Goal: Information Seeking & Learning: Check status

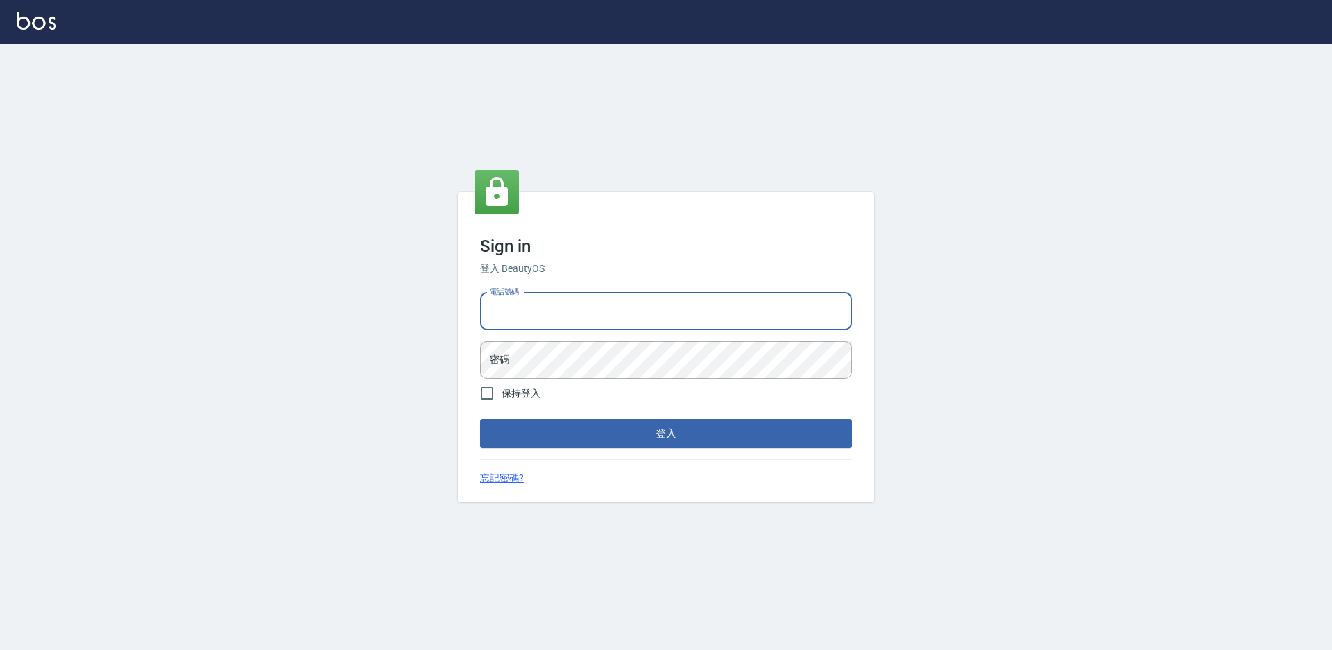
click at [517, 303] on input "電話號碼" at bounding box center [666, 311] width 372 height 37
type input "0988338477"
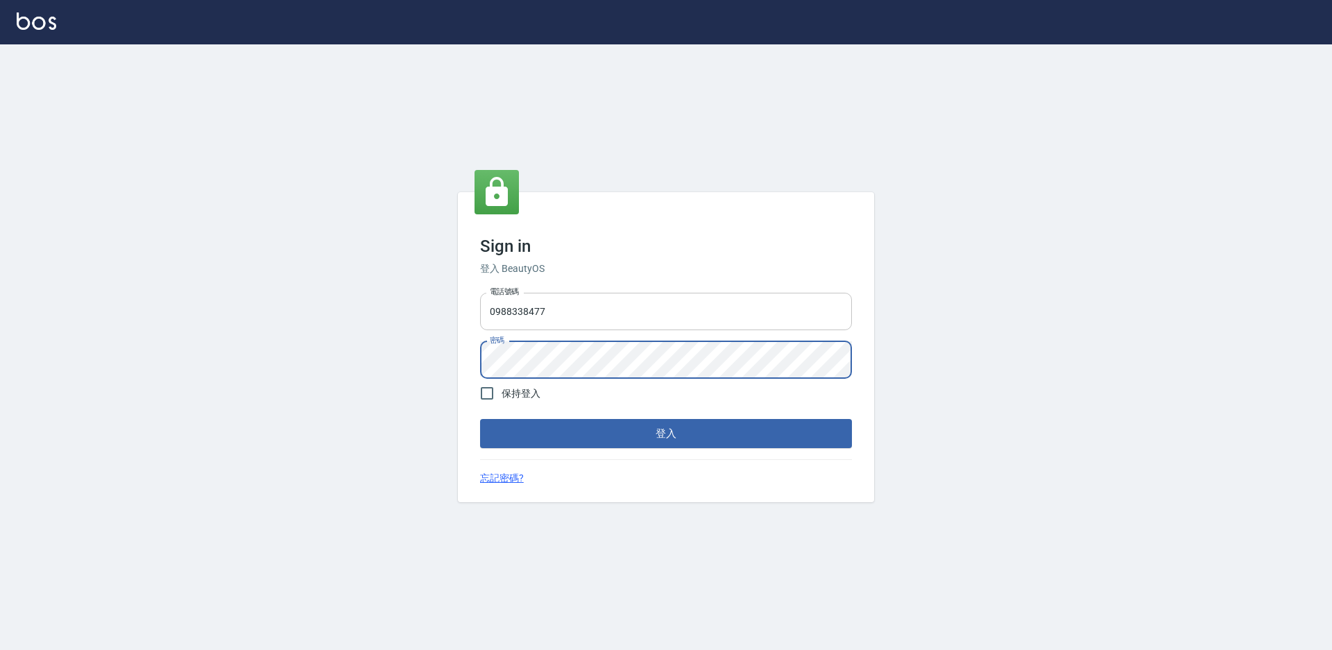
click at [480, 419] on button "登入" at bounding box center [666, 433] width 372 height 29
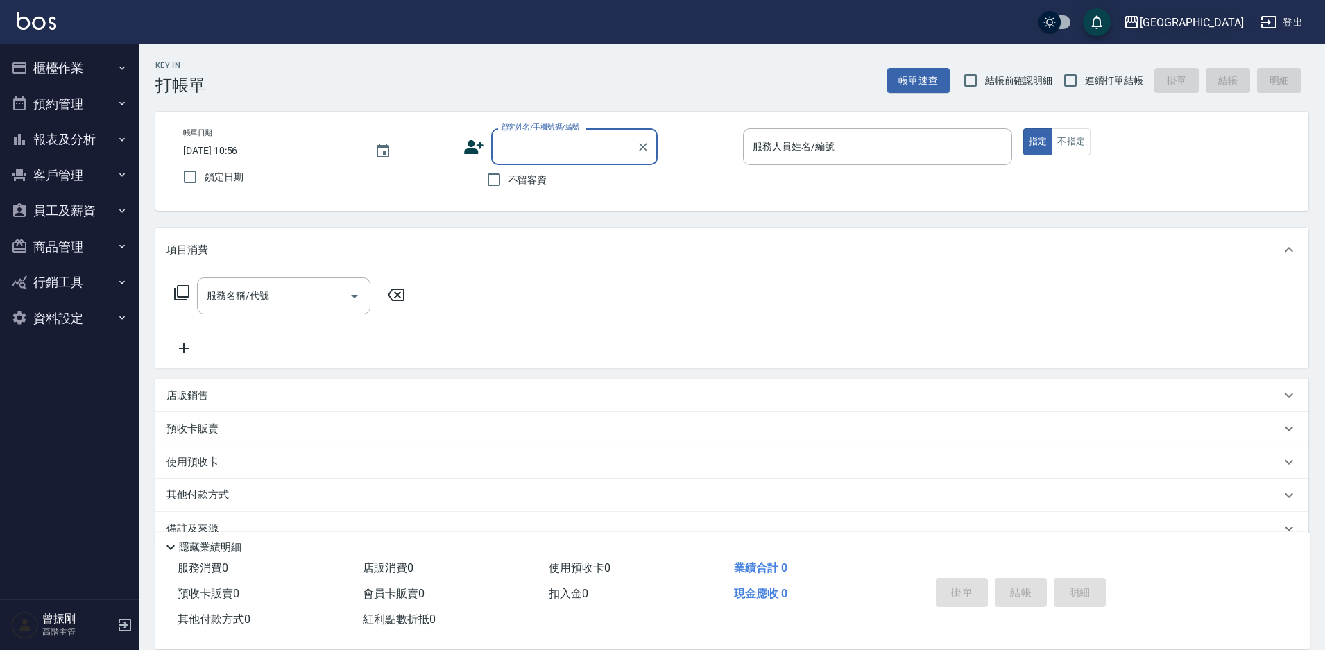
click at [1220, 21] on div "上越草屯" at bounding box center [1191, 22] width 104 height 17
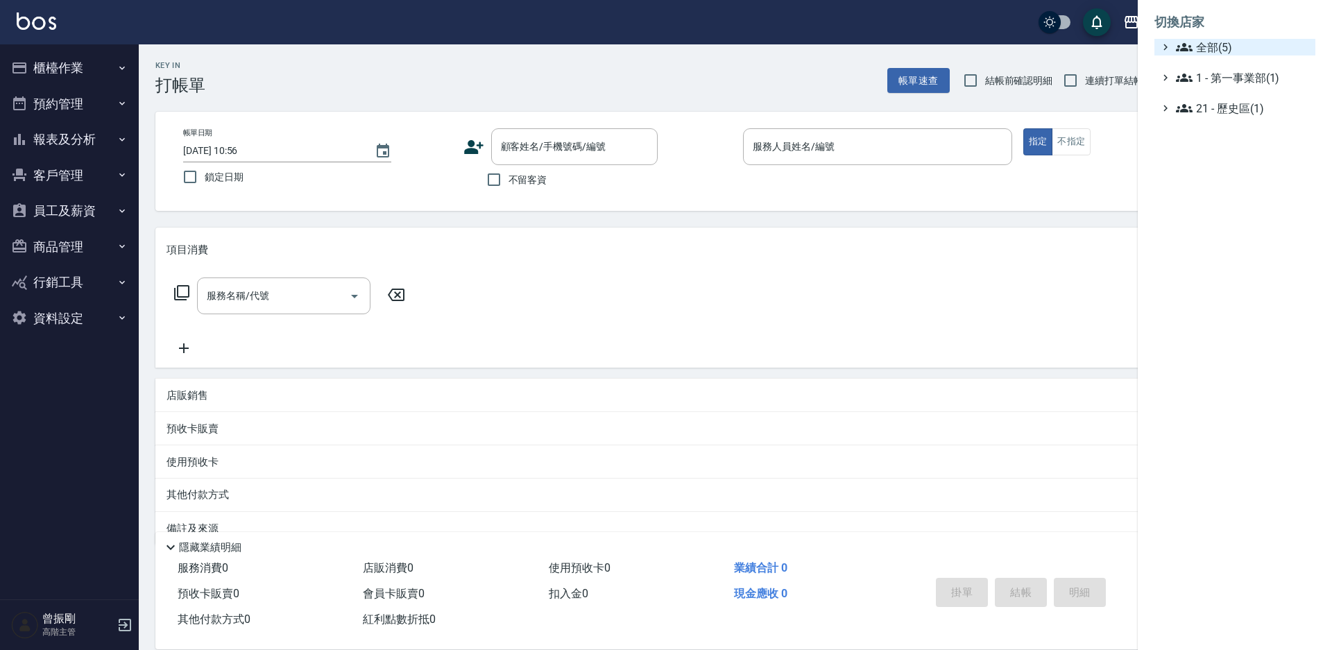
click at [1216, 53] on span "全部(5)" at bounding box center [1243, 47] width 134 height 17
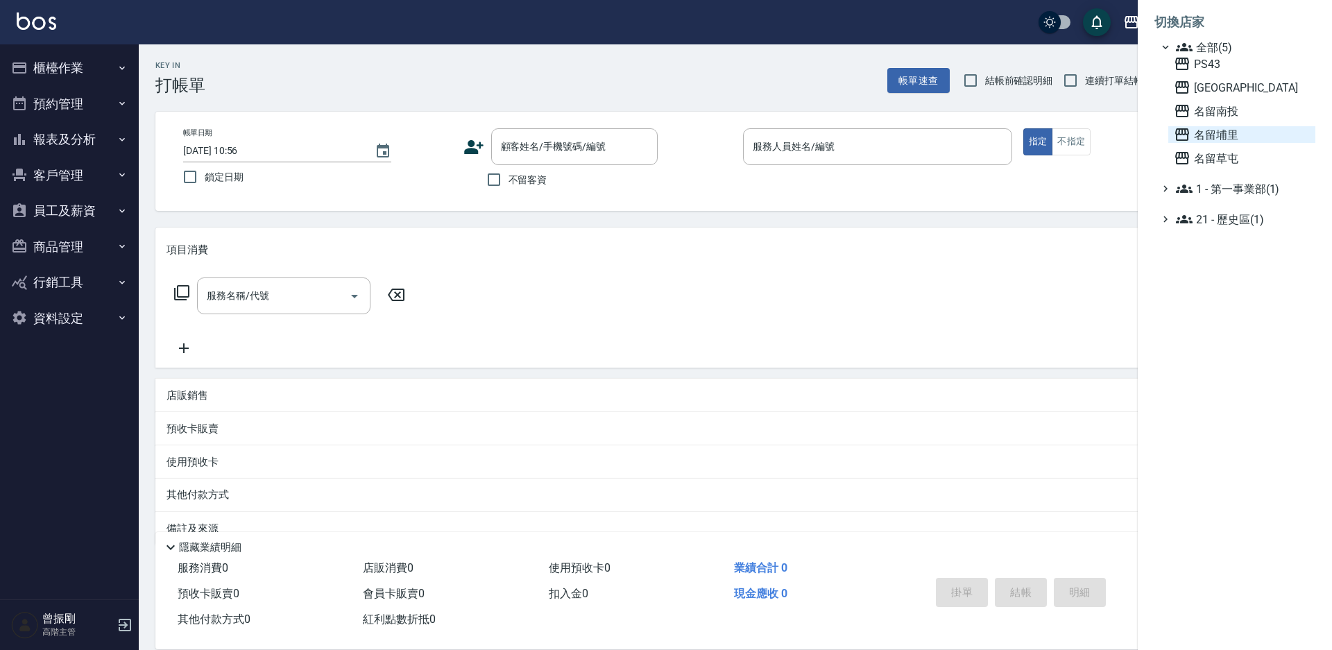
click at [1222, 133] on span "名留埔里" at bounding box center [1241, 134] width 136 height 17
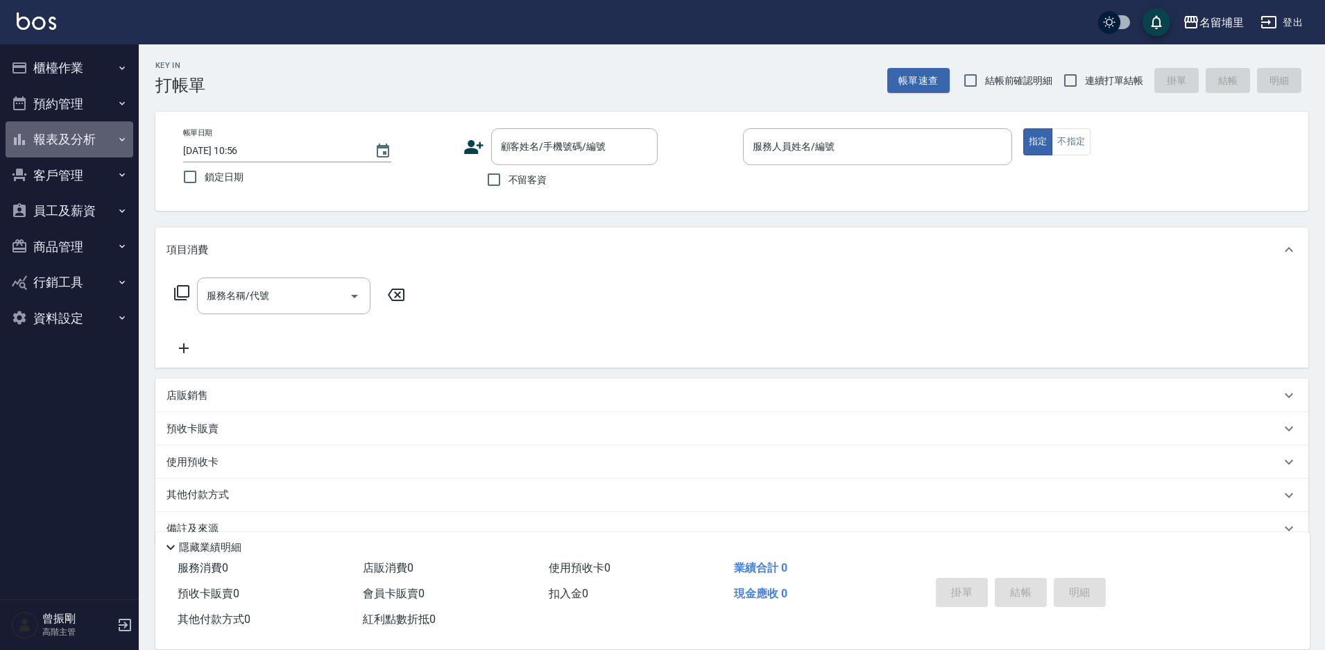
click at [76, 141] on button "報表及分析" at bounding box center [70, 139] width 128 height 36
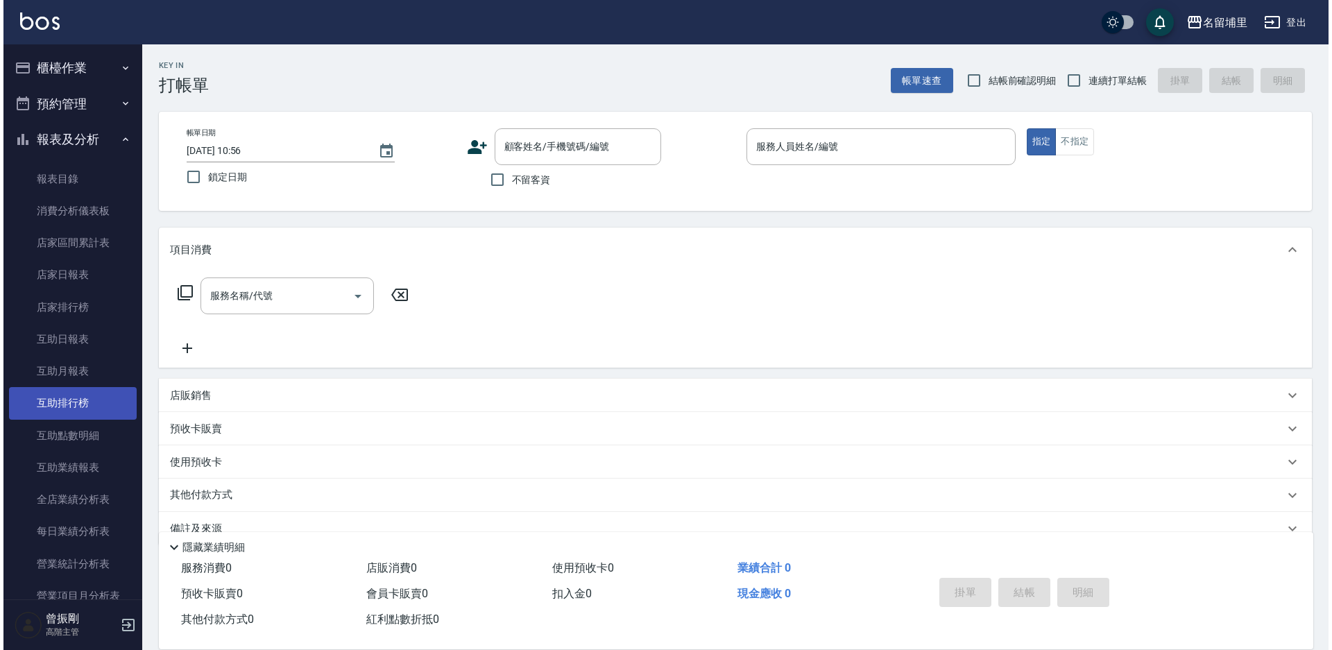
scroll to position [139, 0]
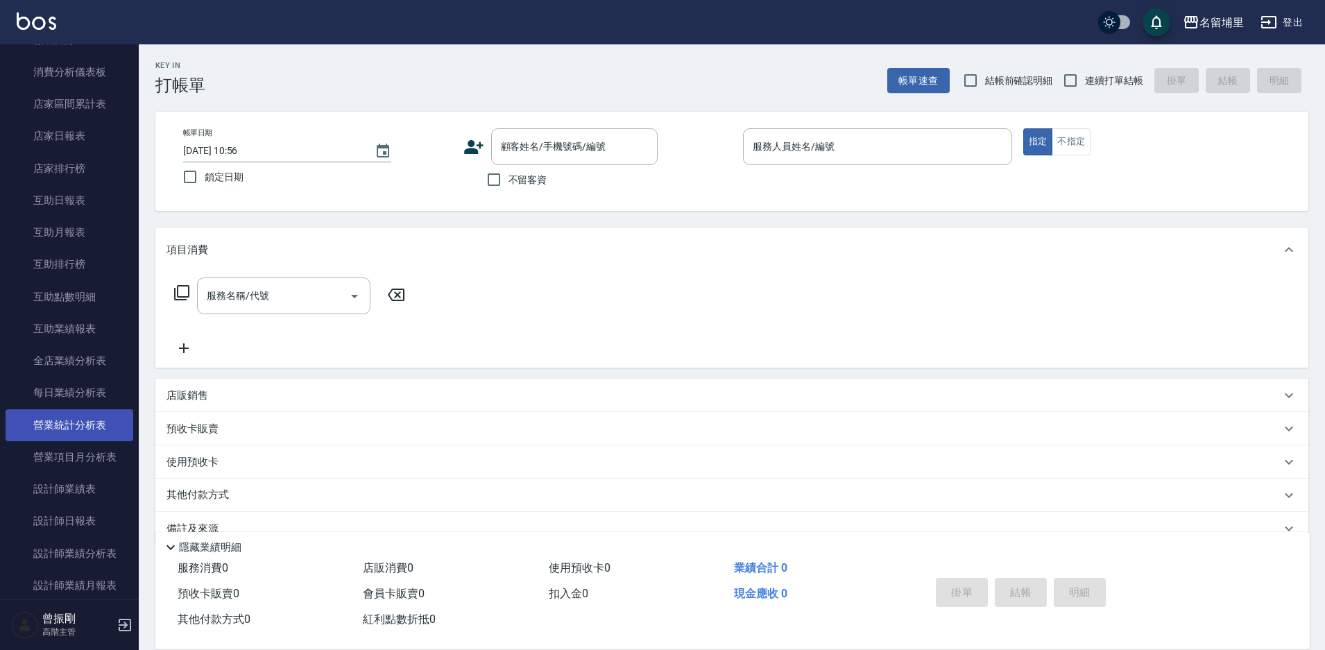
click at [83, 426] on link "營業統計分析表" at bounding box center [70, 425] width 128 height 32
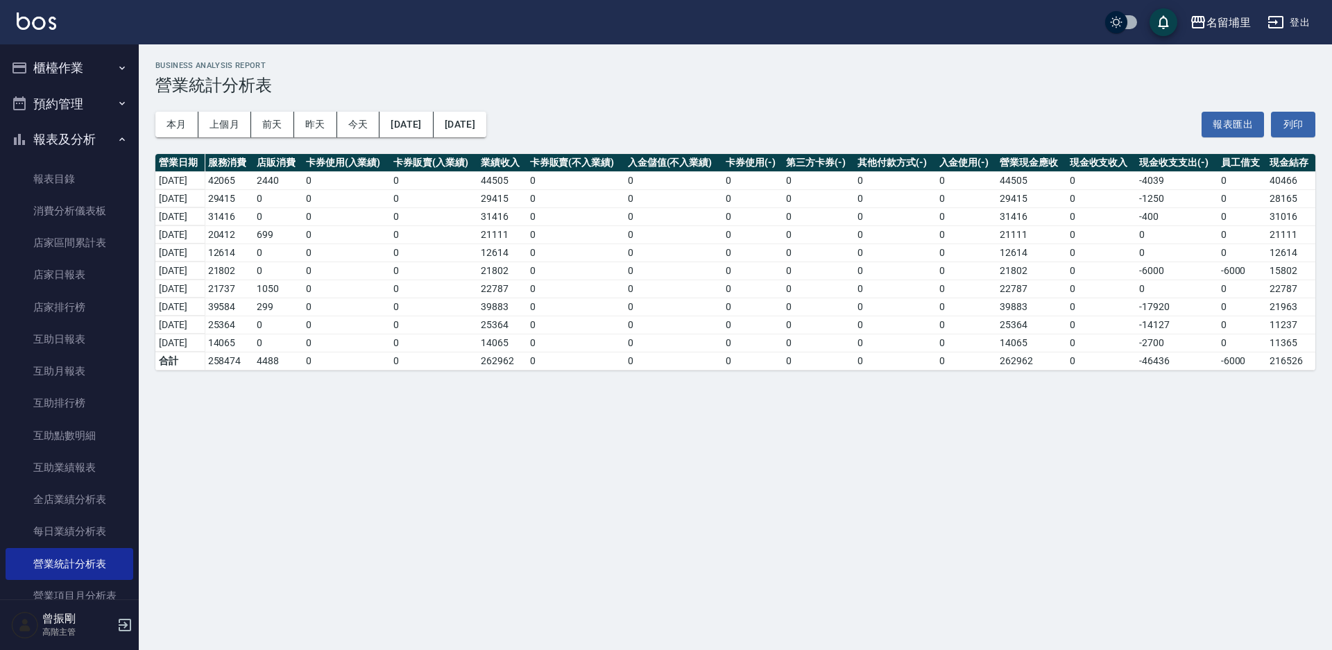
click at [74, 76] on button "櫃檯作業" at bounding box center [70, 68] width 128 height 36
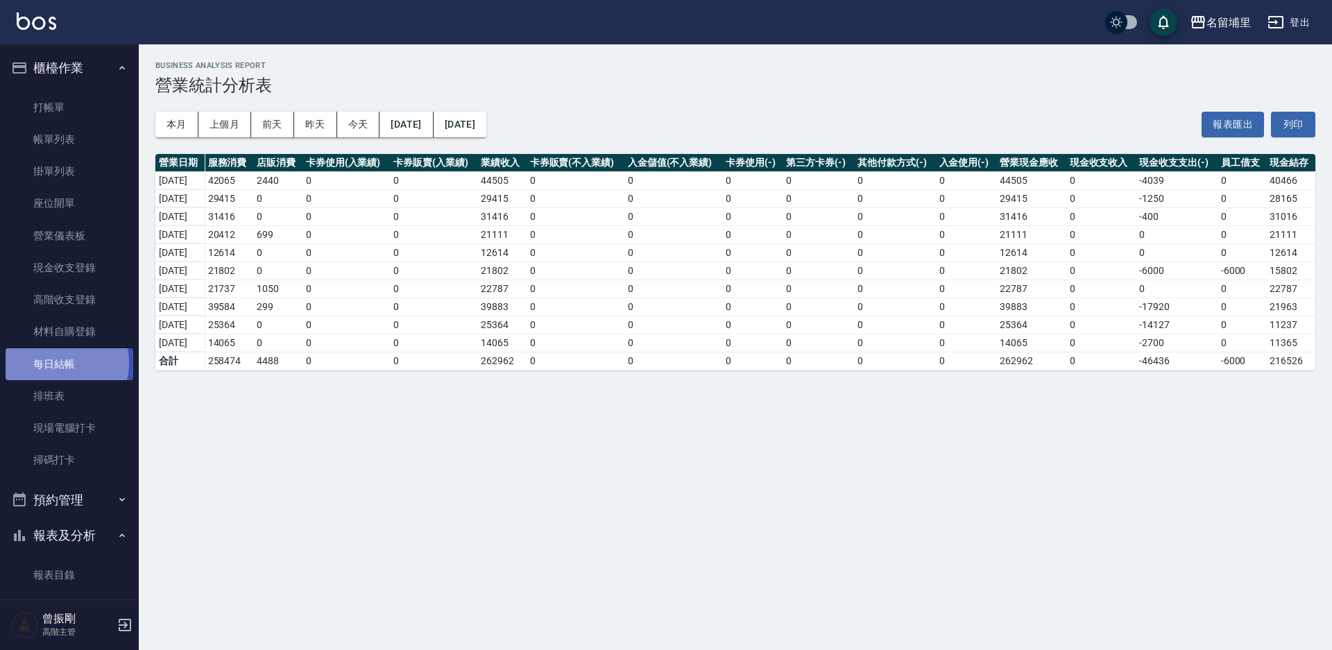
click at [58, 363] on link "每日結帳" at bounding box center [70, 364] width 128 height 32
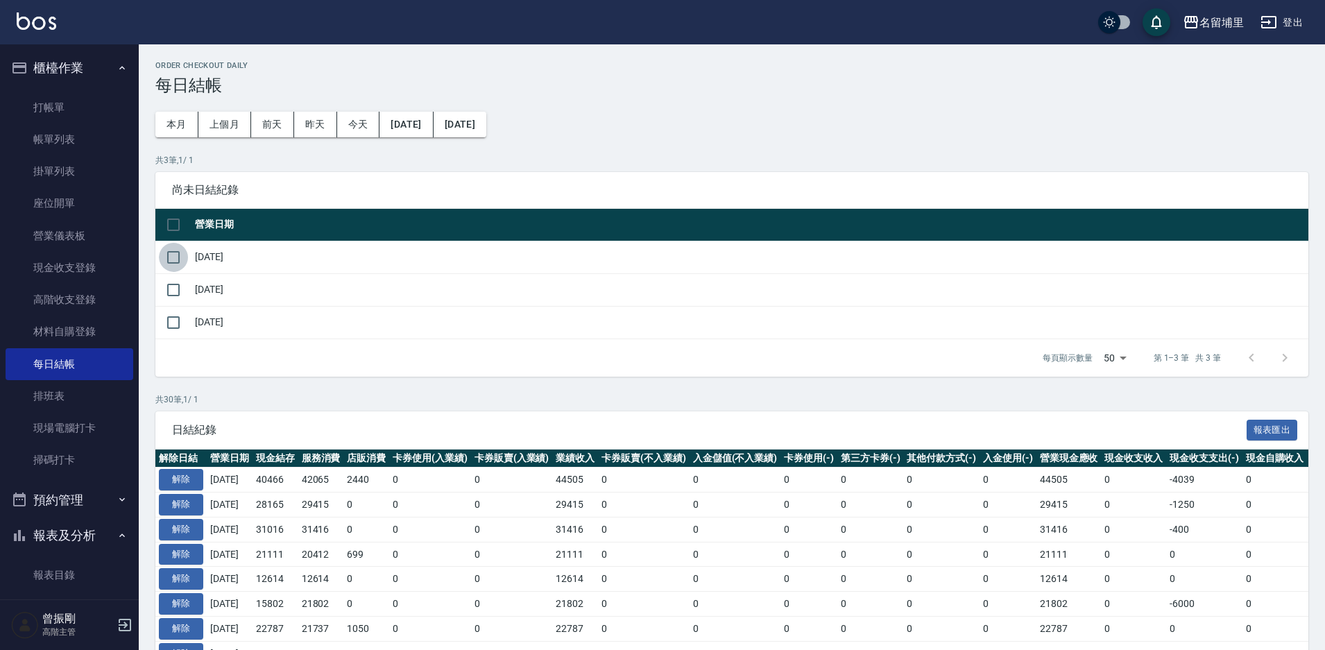
click at [171, 254] on input "checkbox" at bounding box center [173, 257] width 29 height 29
checkbox input "true"
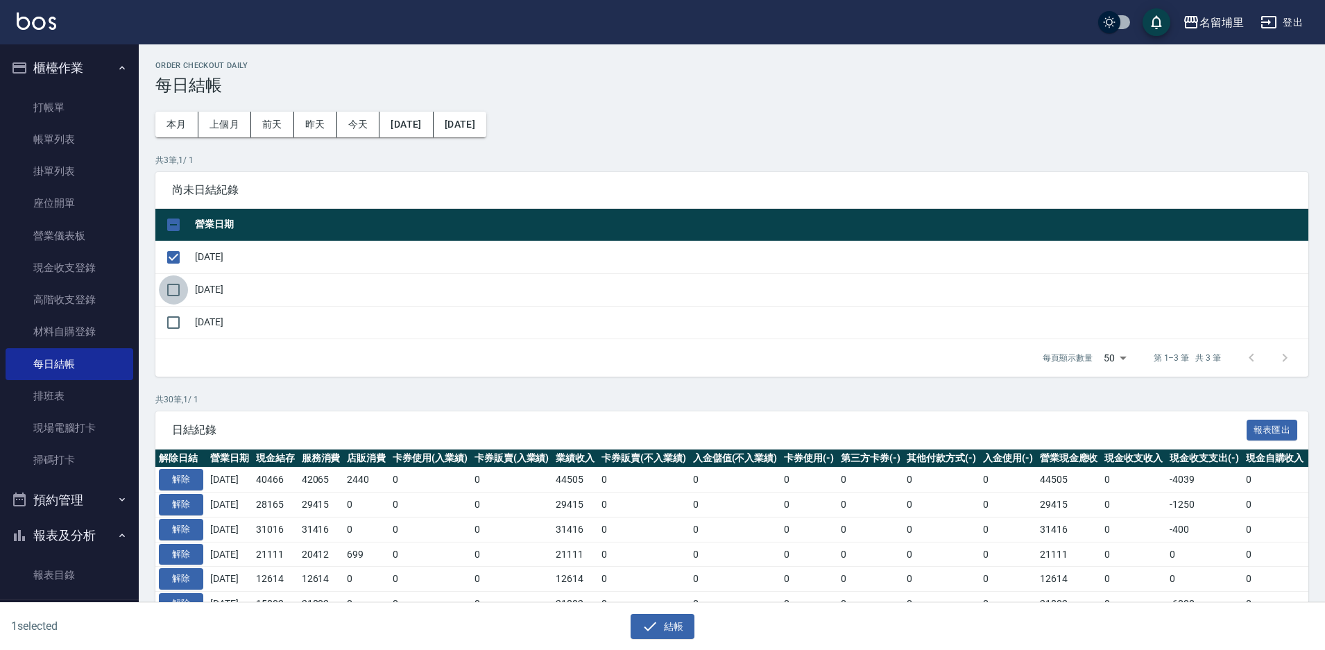
click at [173, 287] on input "checkbox" at bounding box center [173, 289] width 29 height 29
checkbox input "true"
click at [642, 624] on icon "button" at bounding box center [650, 626] width 17 height 17
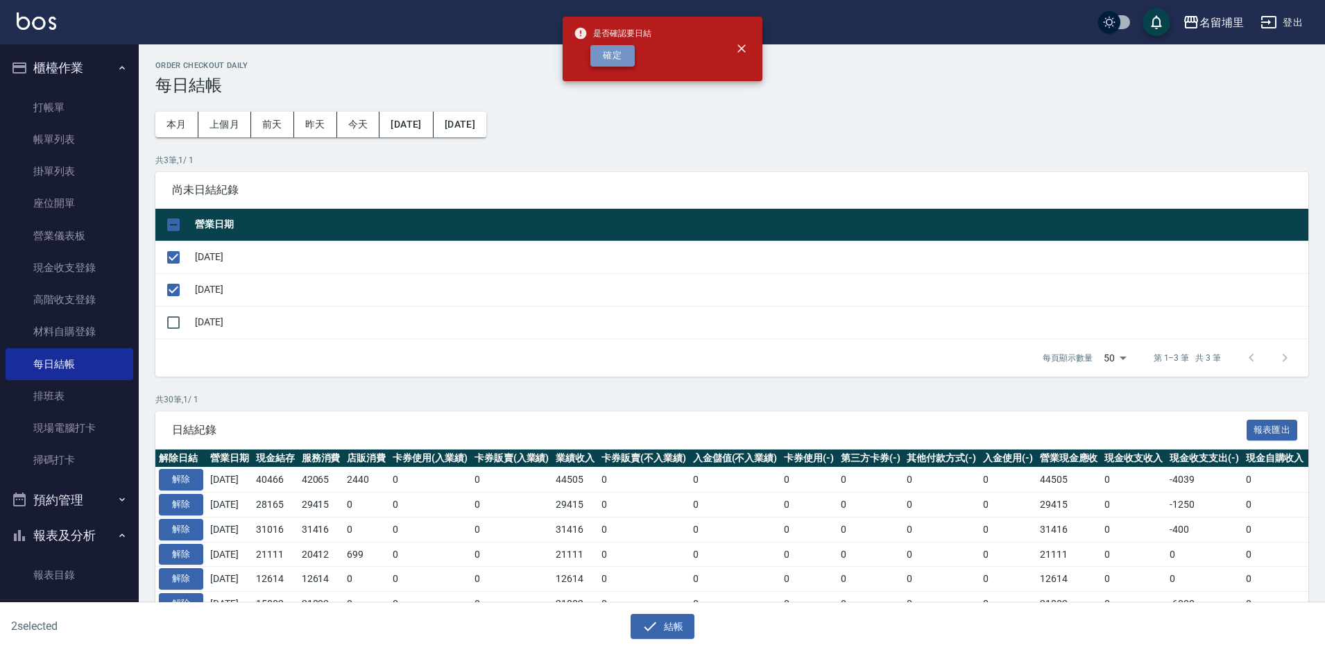
click at [619, 49] on button "確定" at bounding box center [612, 55] width 44 height 21
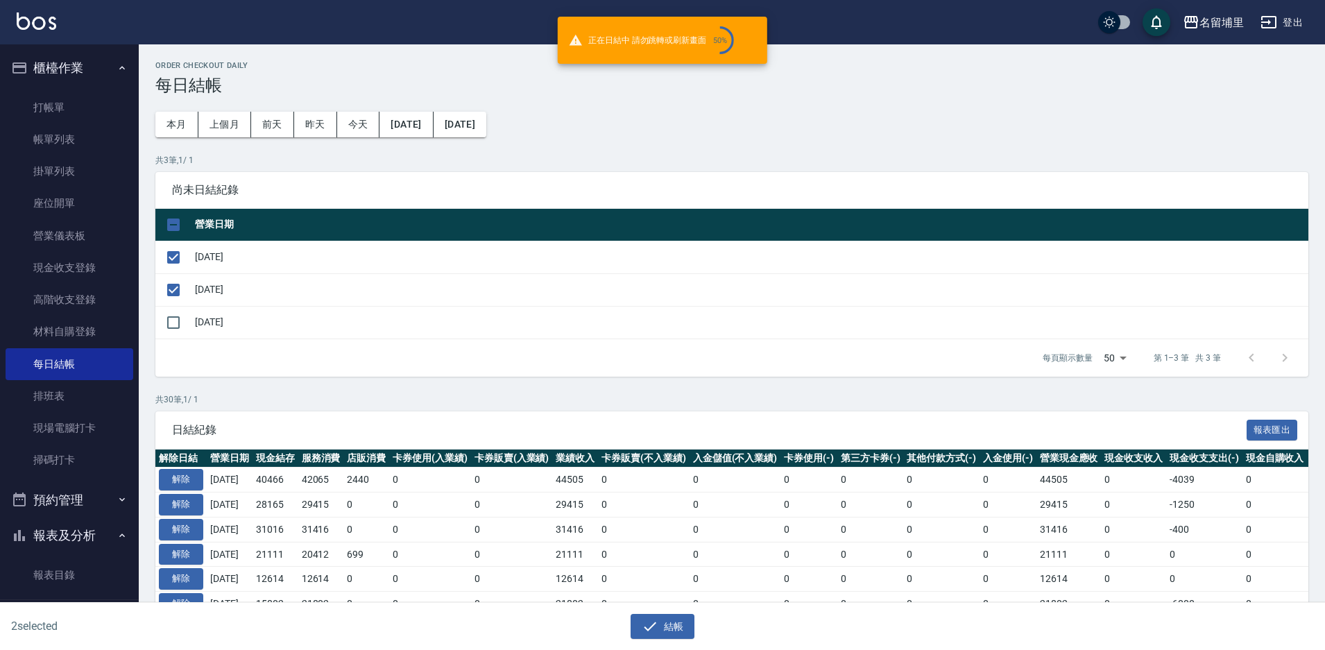
checkbox input "false"
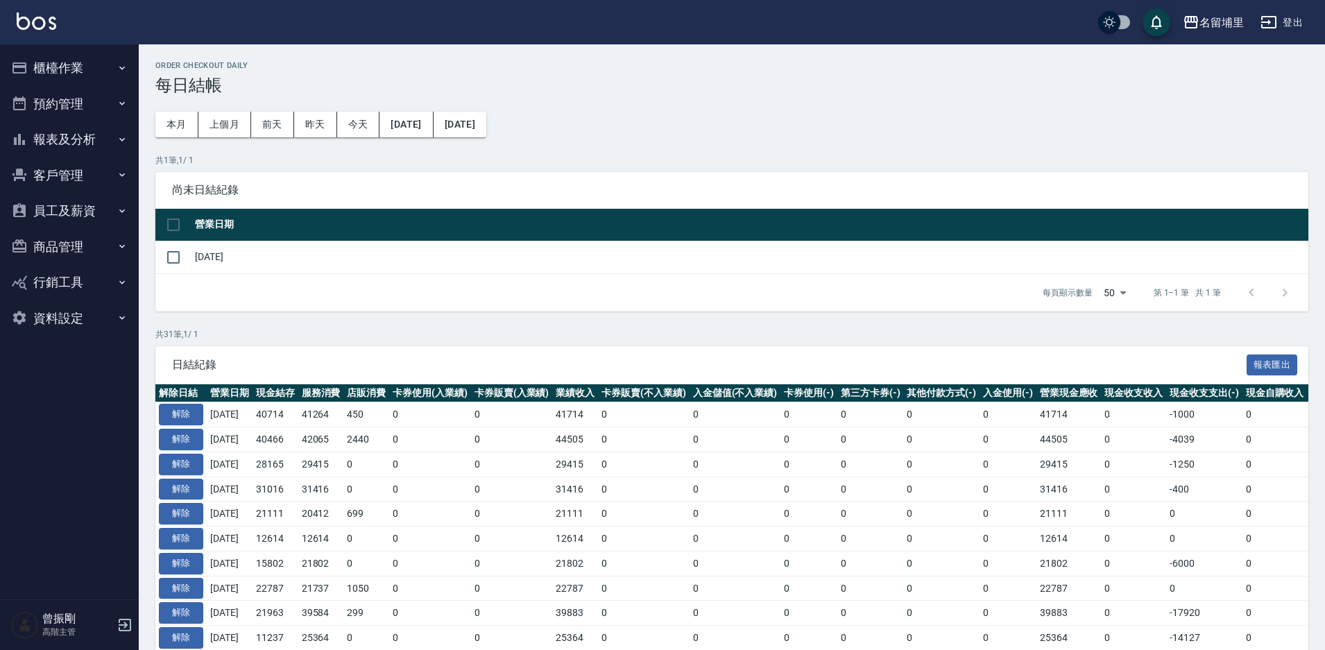
click at [69, 143] on button "報表及分析" at bounding box center [70, 139] width 128 height 36
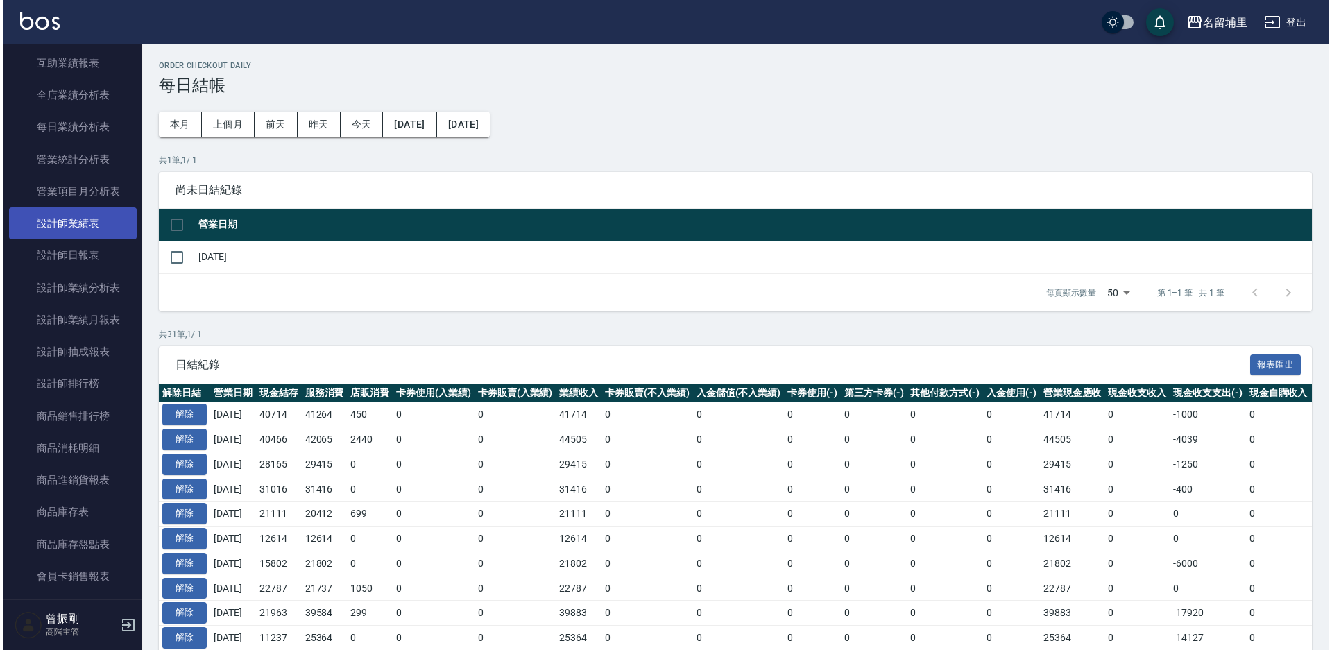
scroll to position [416, 0]
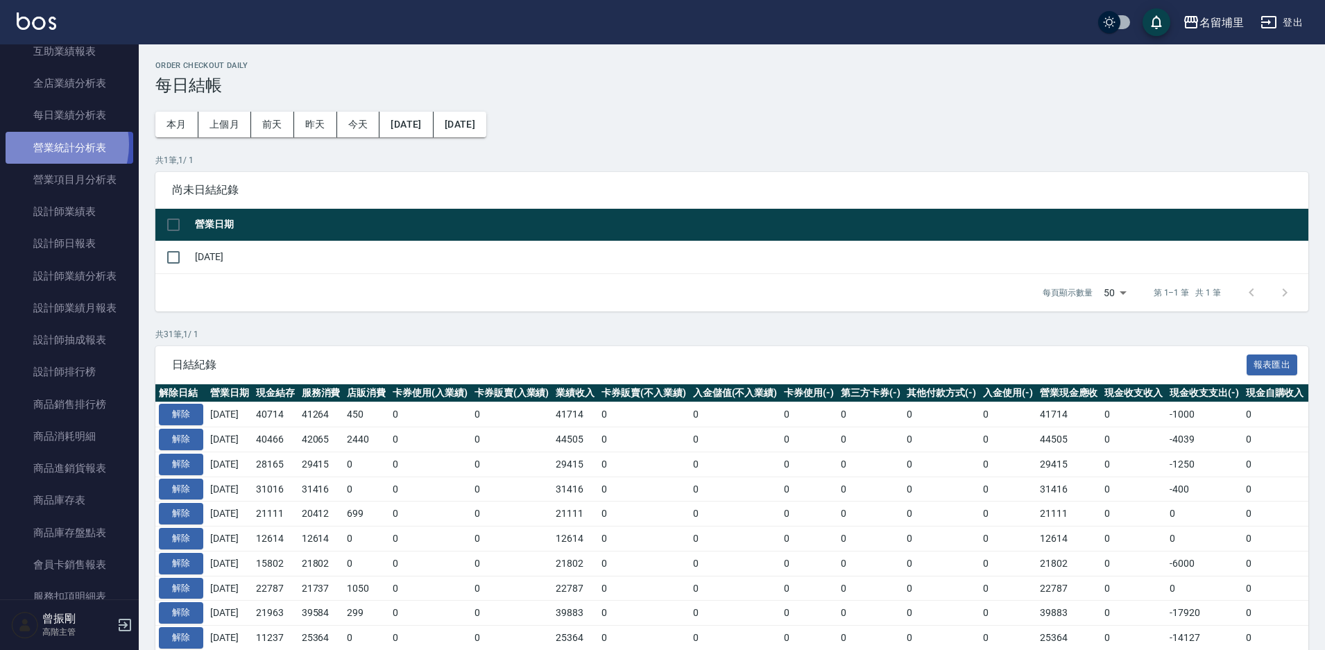
click at [49, 144] on link "營業統計分析表" at bounding box center [70, 148] width 128 height 32
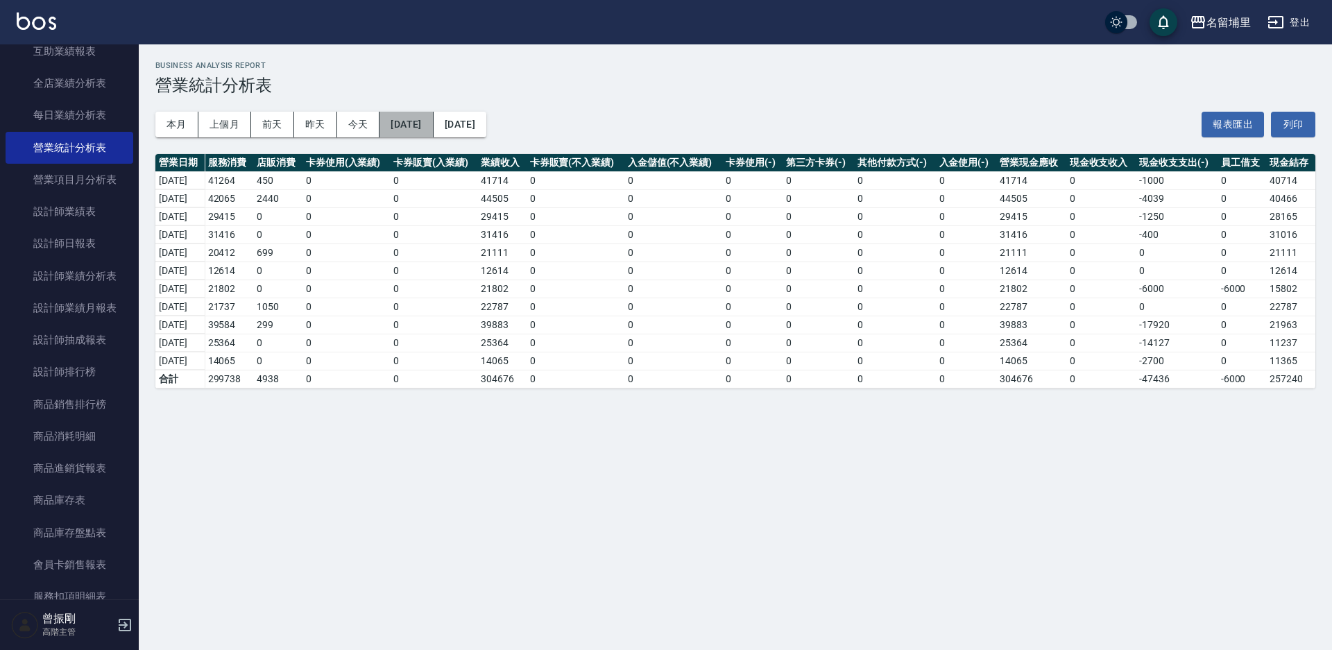
click at [433, 121] on button "2025/08/01" at bounding box center [405, 125] width 53 height 26
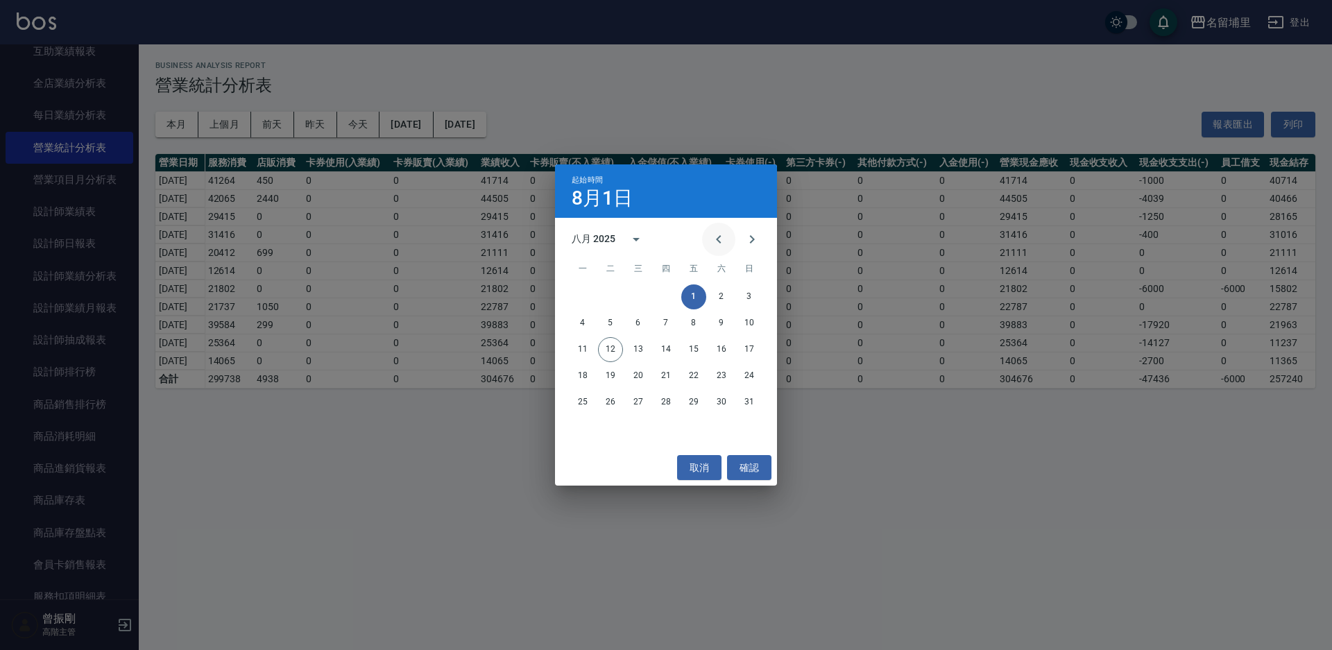
click at [716, 238] on icon "Previous month" at bounding box center [718, 239] width 17 height 17
click at [746, 345] on button "20" at bounding box center [749, 349] width 25 height 25
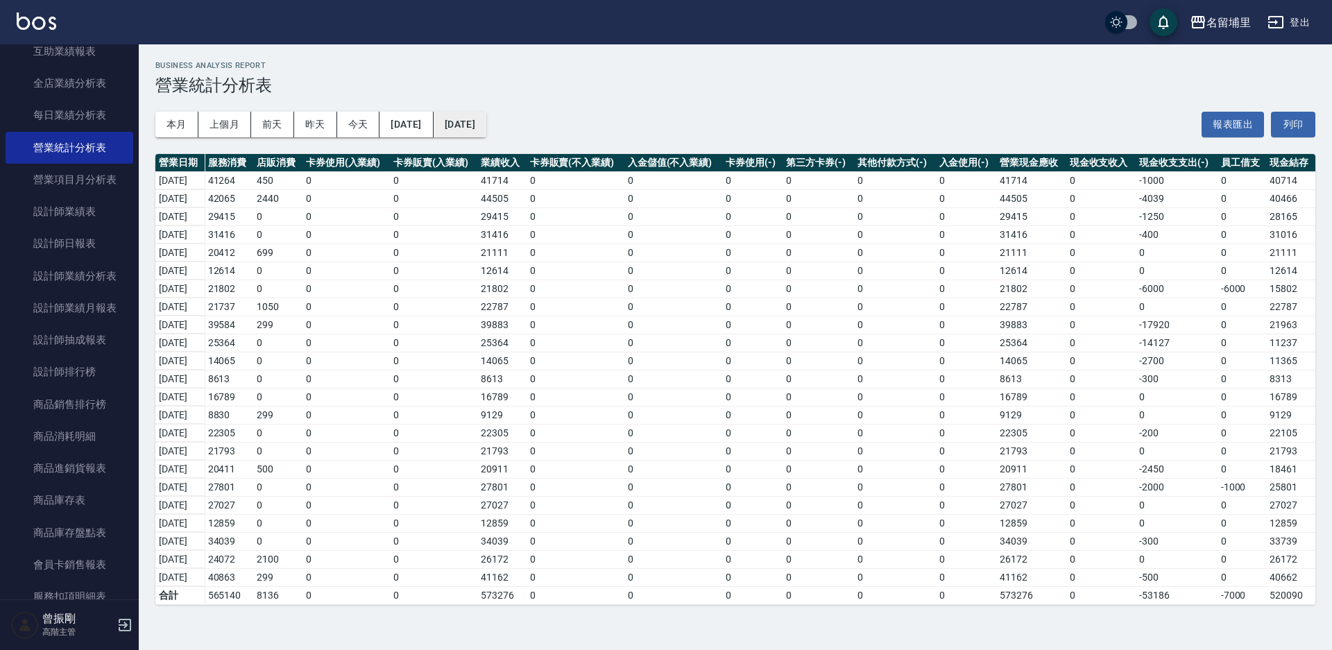
click at [486, 125] on button "2025/08/12" at bounding box center [459, 125] width 53 height 26
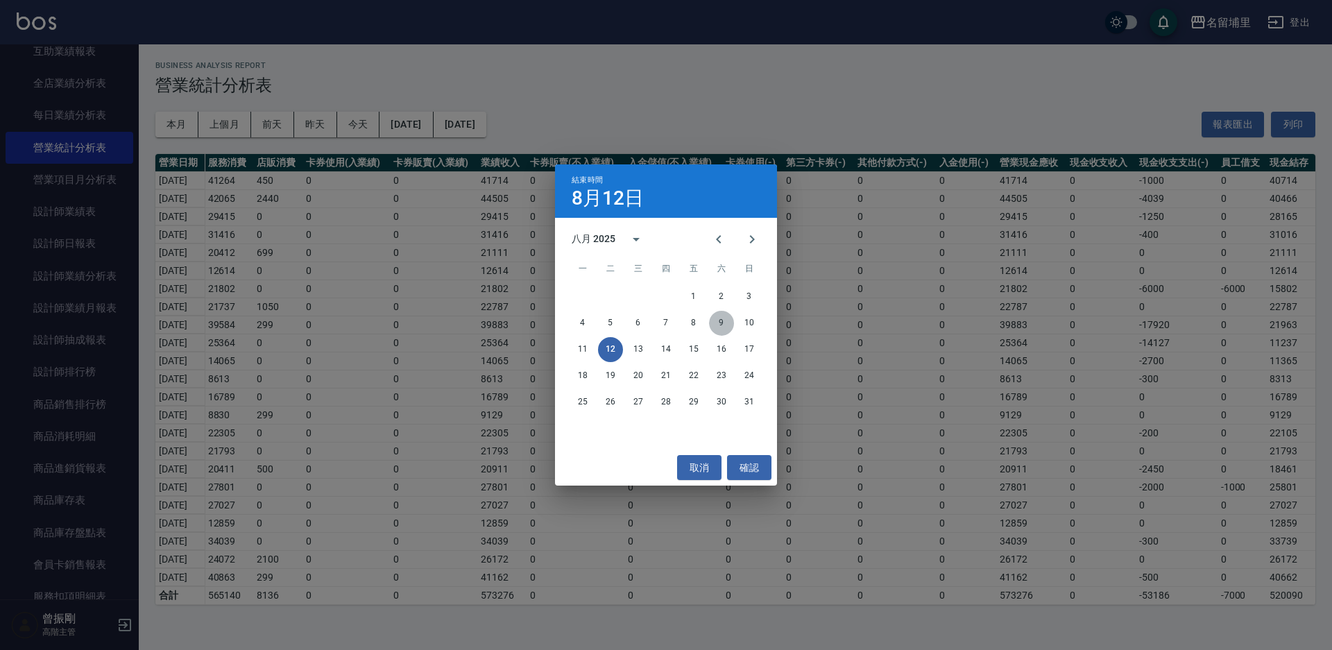
click at [724, 322] on button "9" at bounding box center [721, 323] width 25 height 25
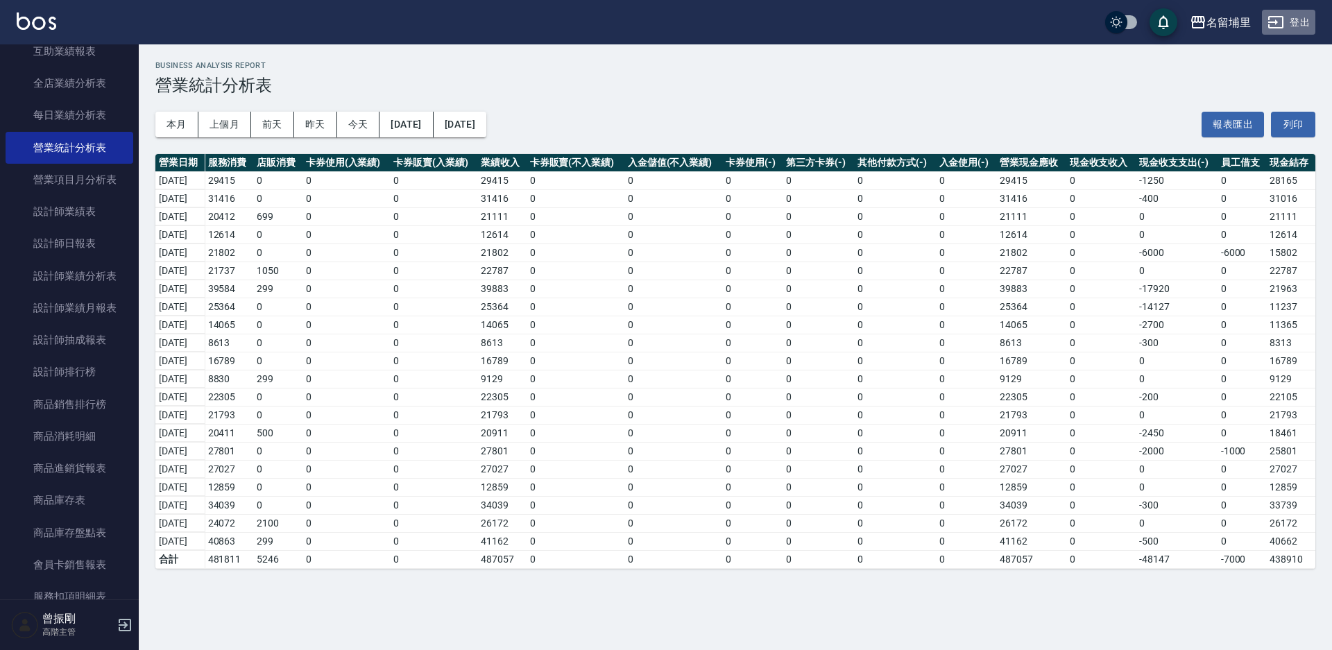
click at [1310, 19] on button "登出" at bounding box center [1288, 23] width 53 height 26
